Goal: Task Accomplishment & Management: Complete application form

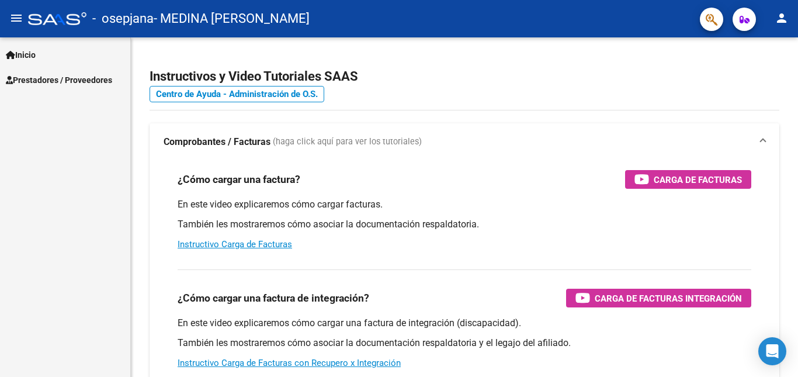
click at [19, 57] on span "Inicio" at bounding box center [21, 54] width 30 height 13
click at [75, 136] on span "Prestadores / Proveedores" at bounding box center [59, 130] width 106 height 13
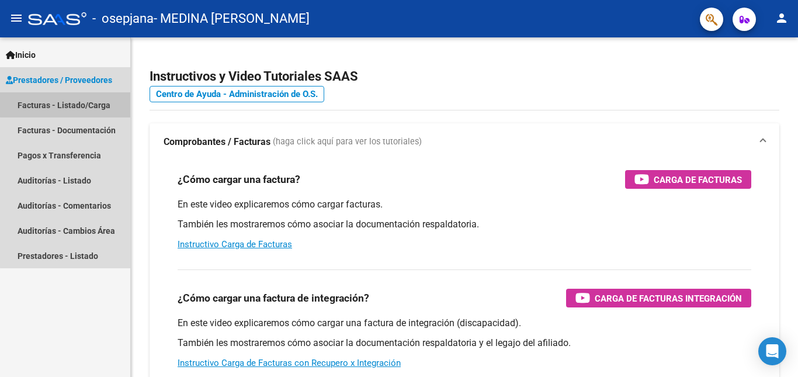
click at [78, 96] on link "Facturas - Listado/Carga" at bounding box center [65, 104] width 130 height 25
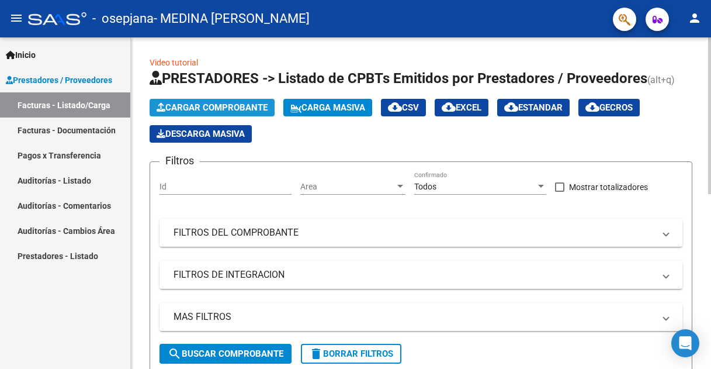
click at [197, 104] on span "Cargar Comprobante" at bounding box center [212, 107] width 111 height 11
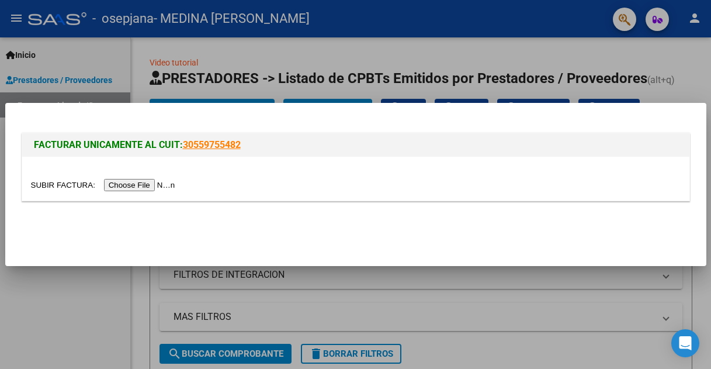
click at [149, 185] on input "file" at bounding box center [105, 185] width 148 height 12
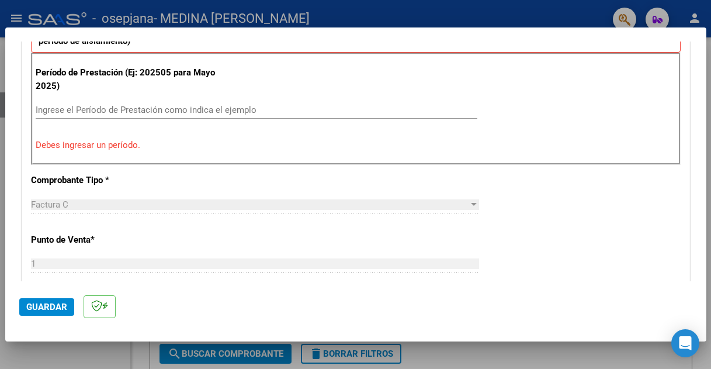
scroll to position [292, 0]
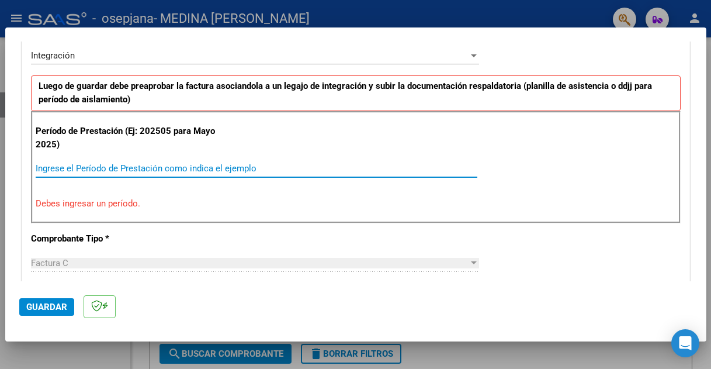
click at [136, 172] on input "Ingrese el Período de Prestación como indica el ejemplo" at bounding box center [257, 168] width 442 height 11
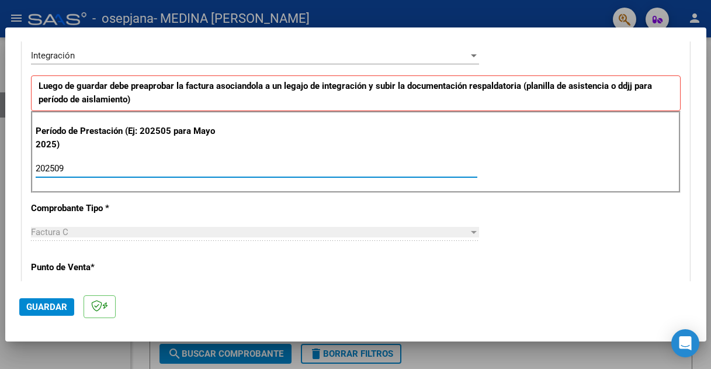
type input "202509"
click at [137, 231] on div "Factura C" at bounding box center [250, 232] width 438 height 11
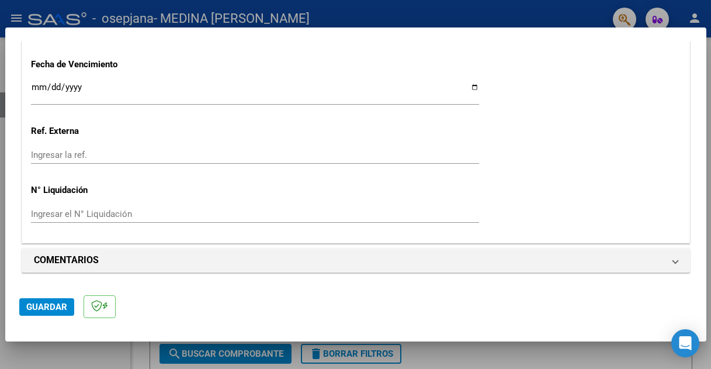
scroll to position [824, 0]
click at [64, 305] on span "Guardar" at bounding box center [46, 306] width 41 height 11
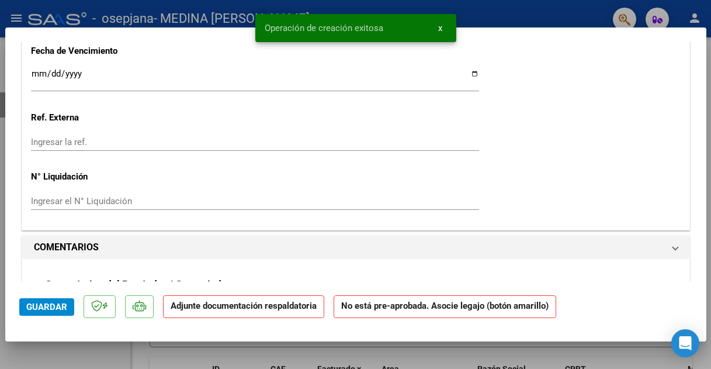
scroll to position [0, 0]
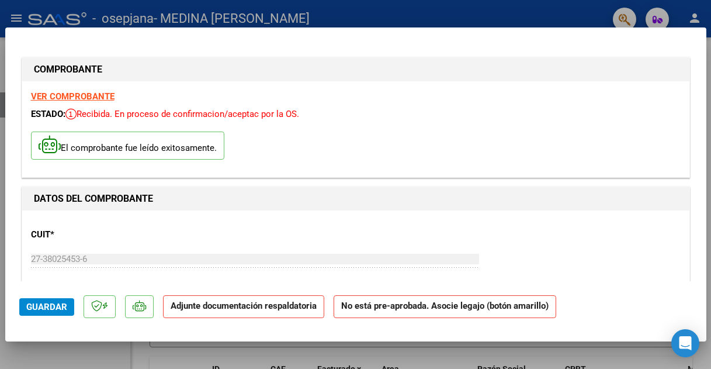
click at [389, 311] on strong "No está pre-aprobada. Asocie legajo (botón amarillo)" at bounding box center [445, 306] width 223 height 23
click at [221, 310] on strong "Adjunte documentación respaldatoria" at bounding box center [244, 305] width 146 height 11
click at [84, 145] on p "El comprobante fue leído exitosamente." at bounding box center [127, 145] width 193 height 29
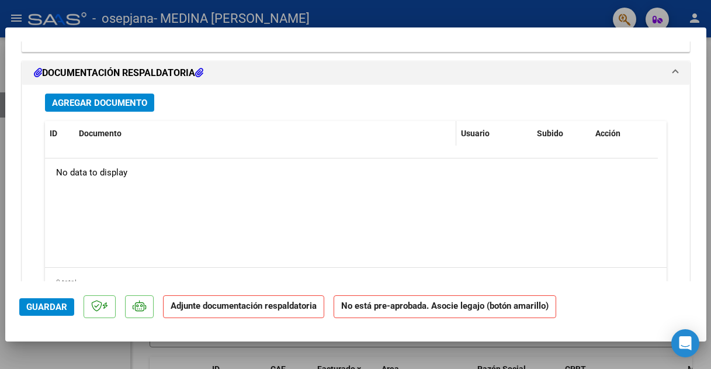
scroll to position [1052, 0]
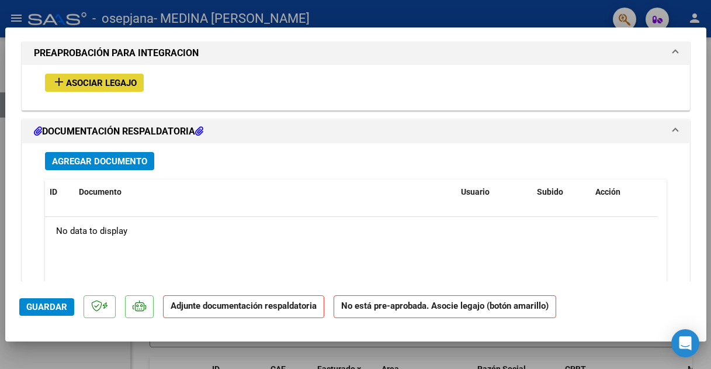
click at [109, 85] on span "Asociar Legajo" at bounding box center [101, 83] width 71 height 11
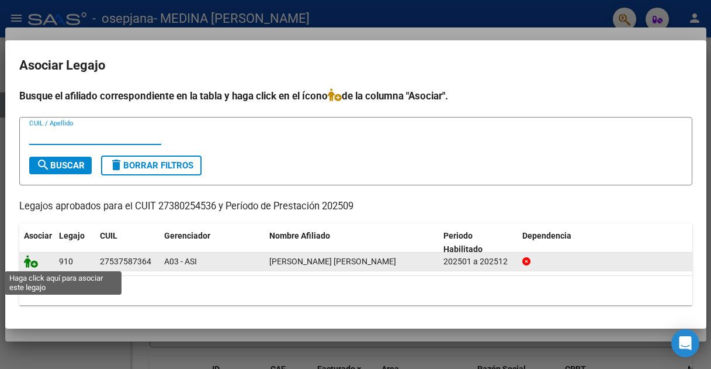
click at [34, 264] on icon at bounding box center [31, 261] width 14 height 13
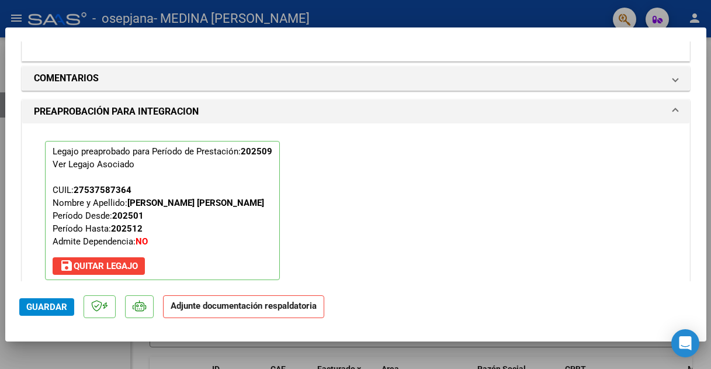
scroll to position [1141, 0]
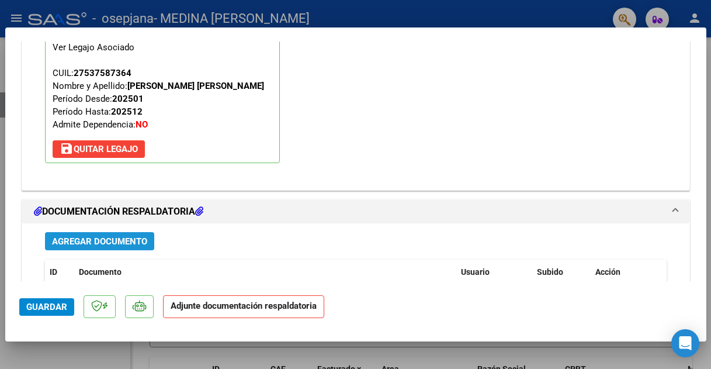
click at [131, 238] on span "Agregar Documento" at bounding box center [99, 241] width 95 height 11
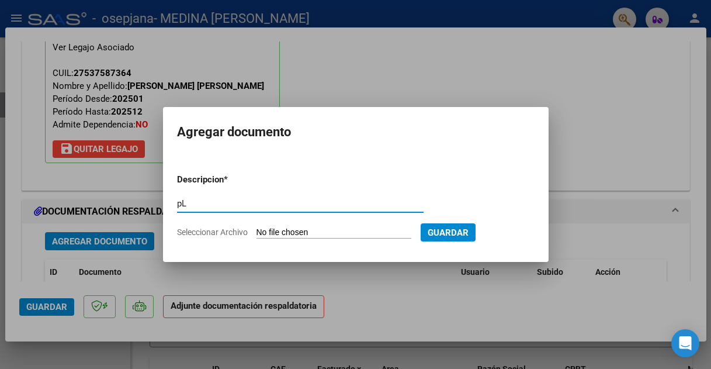
type input "p"
type input "PLANILLA"
click at [365, 232] on input "Seleccionar Archivo" at bounding box center [334, 232] width 155 height 11
type input "C:\fakepath\AlmaP.01_10_2025.pdf"
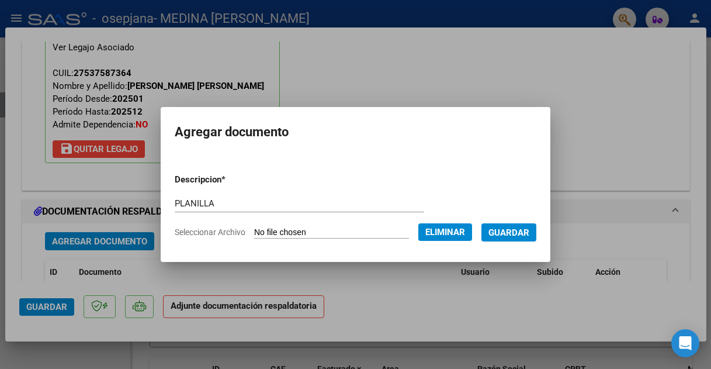
click at [517, 236] on span "Guardar" at bounding box center [508, 232] width 41 height 11
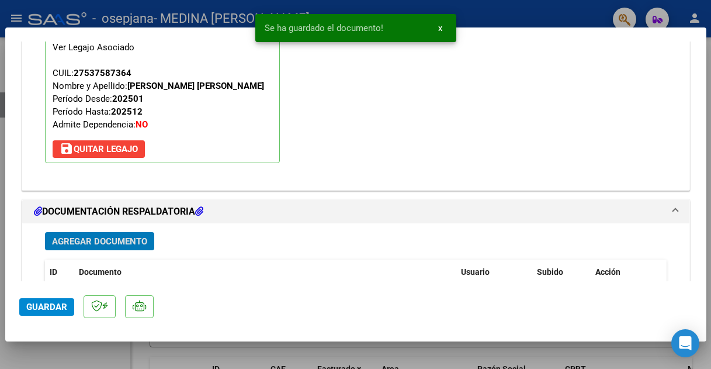
click at [35, 306] on span "Guardar" at bounding box center [46, 306] width 41 height 11
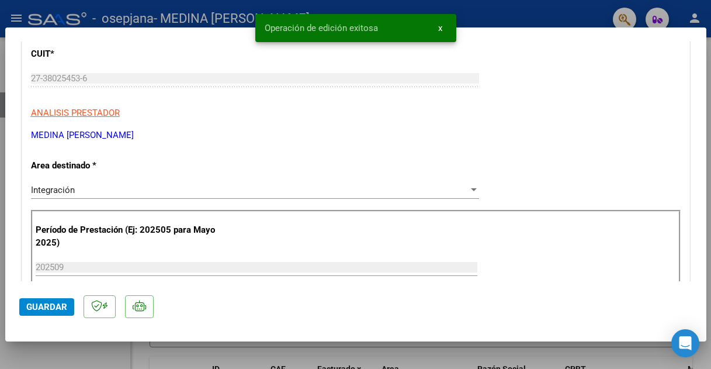
scroll to position [147, 0]
